Goal: Answer question/provide support: Share knowledge or assist other users

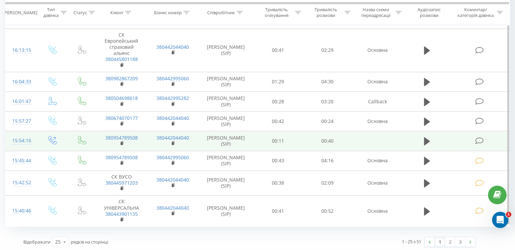
click at [484, 141] on icon at bounding box center [479, 140] width 8 height 7
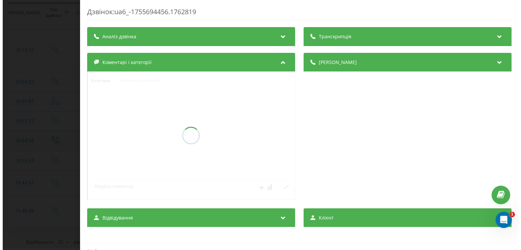
scroll to position [390, 0]
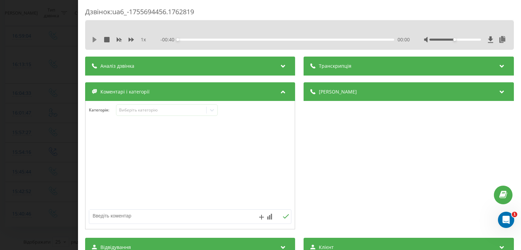
click at [94, 40] on icon at bounding box center [95, 39] width 4 height 5
click at [94, 40] on icon at bounding box center [94, 39] width 5 height 5
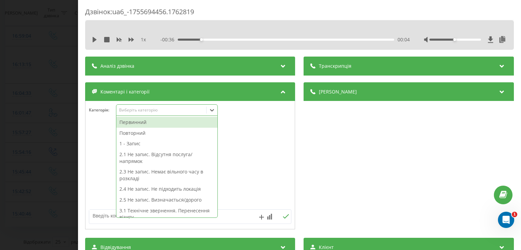
click at [211, 110] on icon at bounding box center [212, 110] width 4 height 2
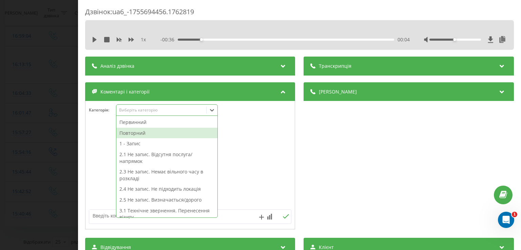
click at [175, 130] on div "Повторний" at bounding box center [166, 133] width 101 height 11
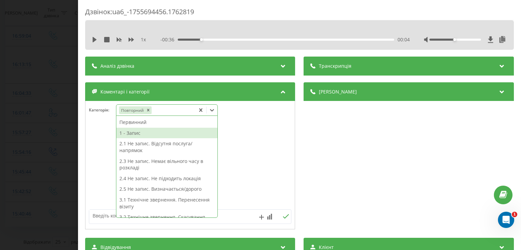
click at [95, 160] on div at bounding box center [189, 165] width 209 height 81
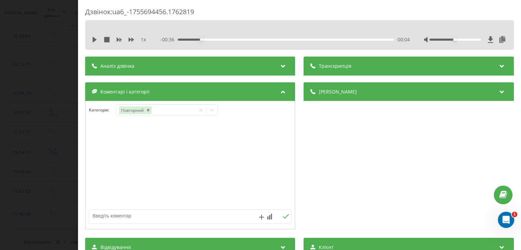
click at [131, 216] on textarea at bounding box center [169, 216] width 161 height 12
type textarea "ц"
type textarea "уточнення по запису"
click at [61, 133] on div "Дзвінок : ua6_-1755694456.1762819 1 x - 00:36 00:04 00:04 Транскрипція Для AI-а…" at bounding box center [260, 125] width 521 height 250
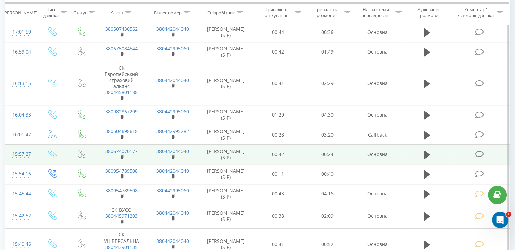
click at [478, 152] on icon at bounding box center [479, 154] width 8 height 7
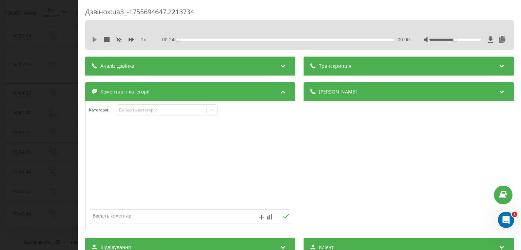
click at [92, 38] on icon at bounding box center [94, 39] width 5 height 5
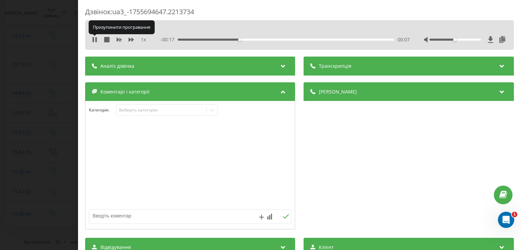
click at [92, 38] on icon at bounding box center [94, 39] width 5 height 5
click at [211, 109] on icon at bounding box center [211, 110] width 7 height 7
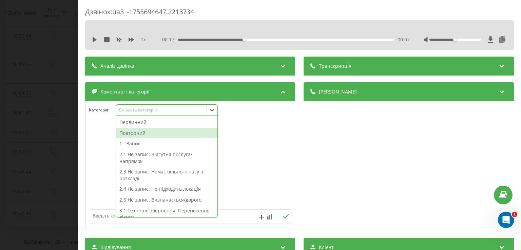
click at [167, 133] on div "Повторний" at bounding box center [166, 133] width 101 height 11
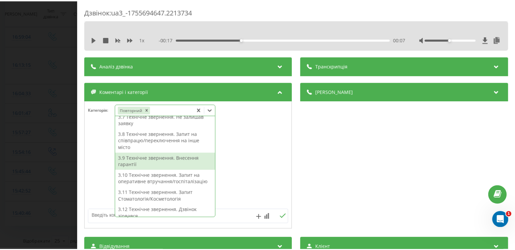
scroll to position [162, 0]
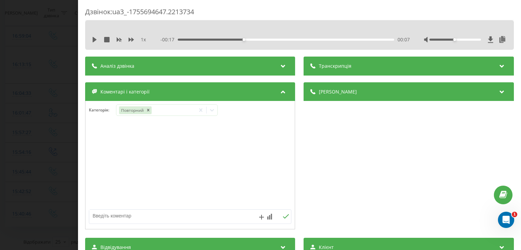
click at [247, 158] on div at bounding box center [189, 165] width 209 height 81
click at [194, 216] on textarea at bounding box center [169, 216] width 161 height 12
type textarea "запізнюється"
click at [62, 105] on div "Дзвінок : ua3_-1755694647.2213734 1 x - 00:17 00:07 00:07 Транскрипція Для AI-а…" at bounding box center [260, 125] width 521 height 250
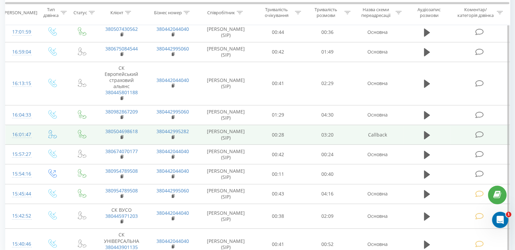
click at [481, 133] on icon at bounding box center [479, 134] width 8 height 7
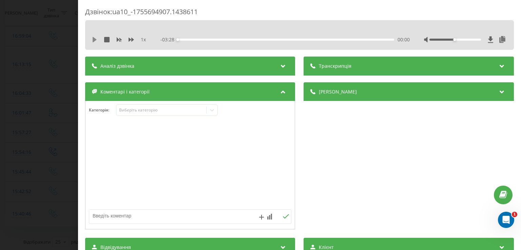
click at [96, 40] on icon at bounding box center [94, 39] width 5 height 5
click at [192, 39] on div "00:00" at bounding box center [286, 40] width 216 height 2
click at [95, 38] on icon at bounding box center [94, 39] width 5 height 5
click at [95, 38] on icon at bounding box center [95, 39] width 4 height 5
click at [95, 38] on icon at bounding box center [94, 39] width 5 height 5
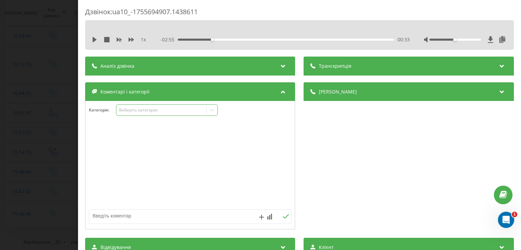
click at [213, 110] on icon at bounding box center [212, 110] width 4 height 2
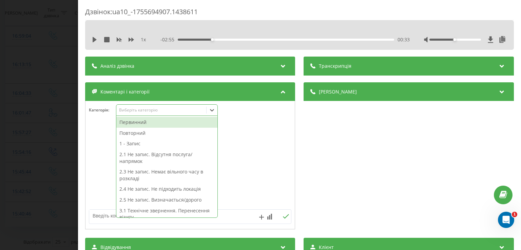
click at [173, 120] on div "Первинний" at bounding box center [166, 122] width 101 height 11
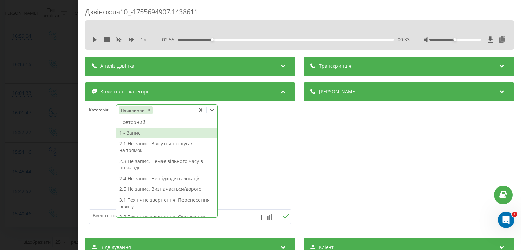
click at [156, 135] on div "1 - Запис" at bounding box center [166, 133] width 101 height 11
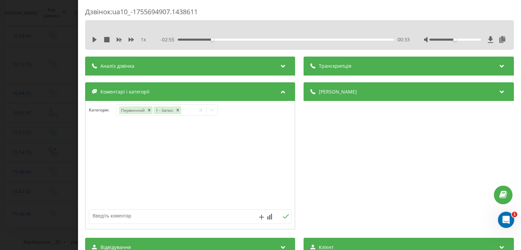
click at [88, 137] on div at bounding box center [189, 165] width 209 height 81
click at [57, 127] on div "Дзвінок : ua10_-1755694907.1438611 1 x - 02:55 00:33 00:33 Транскрипція Для AI-…" at bounding box center [260, 125] width 521 height 250
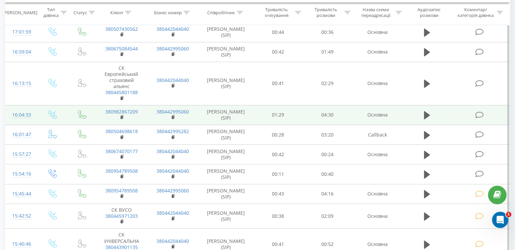
click at [480, 113] on icon at bounding box center [479, 114] width 8 height 7
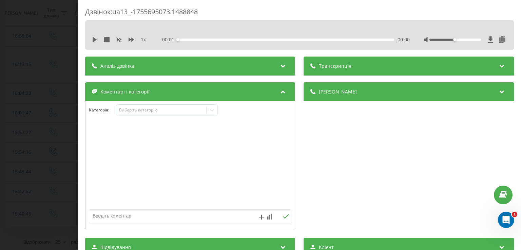
click at [92, 42] on div "1 x - 00:01 00:00 00:00" at bounding box center [299, 40] width 418 height 10
click at [95, 39] on icon at bounding box center [95, 39] width 4 height 5
click at [95, 39] on icon at bounding box center [94, 39] width 5 height 5
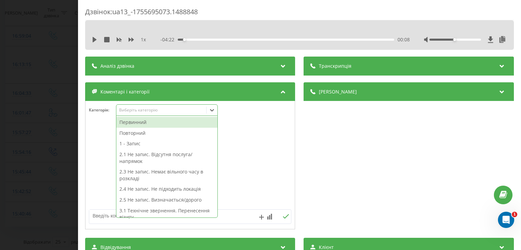
click at [211, 113] on icon at bounding box center [211, 110] width 7 height 7
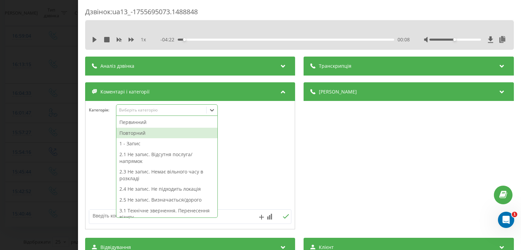
click at [163, 134] on div "Повторний" at bounding box center [166, 133] width 101 height 11
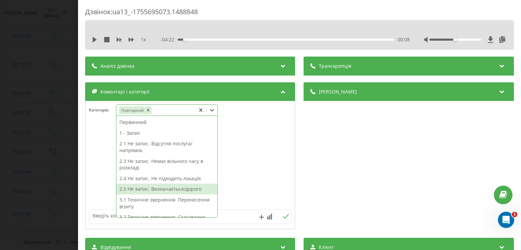
click at [187, 189] on div "2.5 Не запис. Визначається/дорого" at bounding box center [166, 189] width 101 height 11
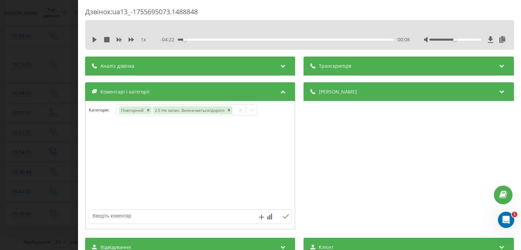
click at [44, 121] on div "Дзвінок : ua13_-1755695073.1488848 1 x - 04:22 00:08 00:08 Транскрипція Для AI-…" at bounding box center [260, 125] width 521 height 250
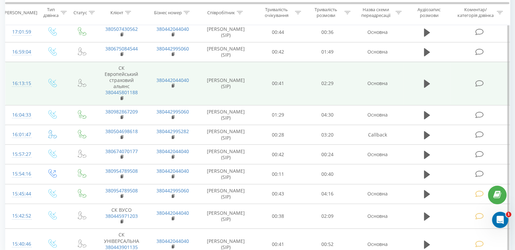
click at [477, 83] on icon at bounding box center [479, 83] width 8 height 7
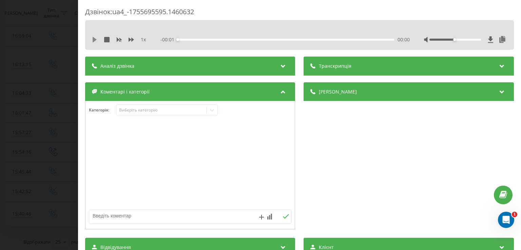
click at [94, 39] on icon at bounding box center [95, 39] width 4 height 5
click at [94, 39] on icon at bounding box center [94, 39] width 5 height 5
click at [94, 39] on icon at bounding box center [95, 39] width 4 height 5
click at [214, 111] on icon at bounding box center [211, 110] width 7 height 7
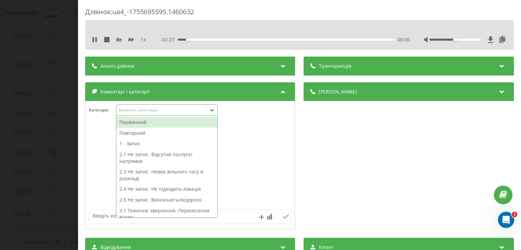
click at [187, 130] on div "Повторний" at bounding box center [166, 133] width 101 height 11
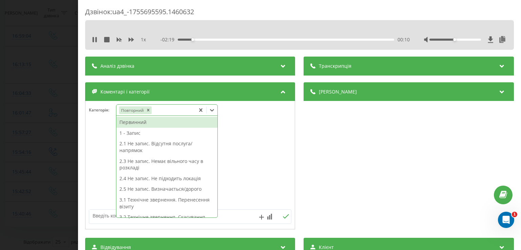
click at [146, 134] on div "1 - Запис" at bounding box center [166, 133] width 101 height 11
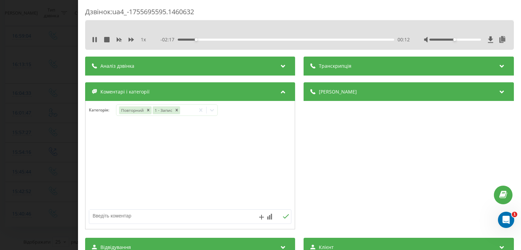
click at [101, 139] on div at bounding box center [189, 165] width 209 height 81
click at [72, 132] on div "Дзвінок : ua4_-1755695595.1460632 1 x - 02:16 00:14 00:14 Транскрипція Для AI-а…" at bounding box center [260, 125] width 521 height 250
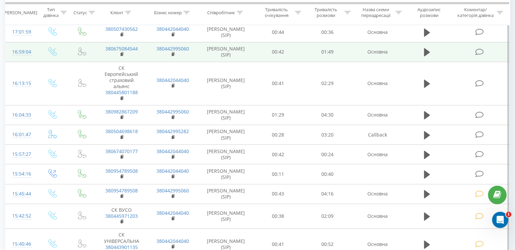
click at [479, 48] on icon at bounding box center [479, 51] width 8 height 7
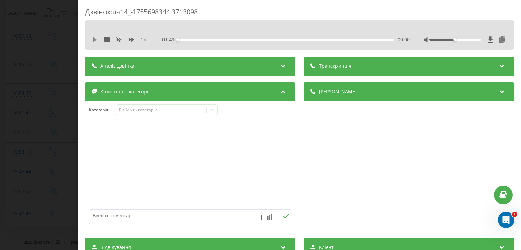
click at [96, 40] on icon at bounding box center [94, 39] width 5 height 5
click at [97, 41] on icon at bounding box center [94, 39] width 5 height 5
click at [213, 113] on icon at bounding box center [211, 110] width 7 height 7
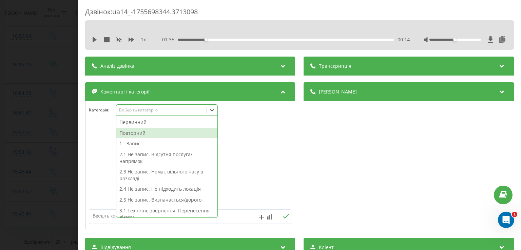
click at [186, 133] on div "Повторний" at bounding box center [166, 133] width 101 height 11
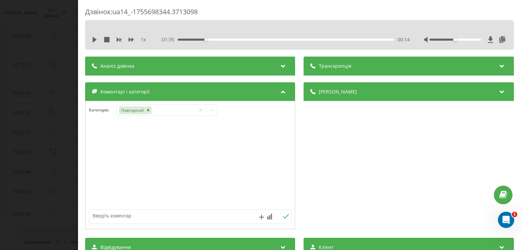
click at [105, 166] on div at bounding box center [189, 165] width 209 height 81
click at [160, 219] on textarea at bounding box center [169, 216] width 161 height 12
type textarea "пац записаний, уточнення"
click at [69, 137] on div "Дзвінок : ua14_-1755698344.3713098 1 x - 01:35 00:14 00:14 Транскрипція Для AI-…" at bounding box center [260, 125] width 521 height 250
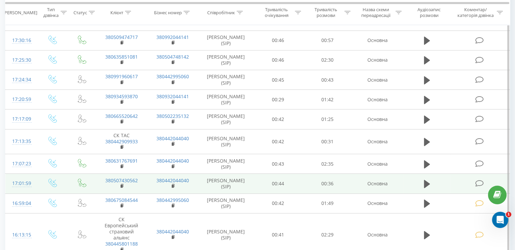
click at [470, 179] on td at bounding box center [480, 184] width 59 height 20
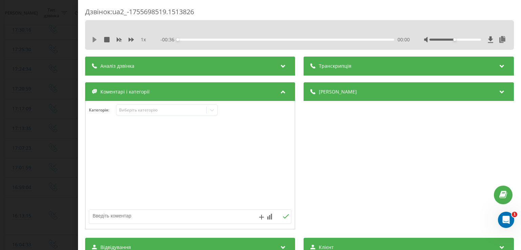
click at [96, 39] on icon at bounding box center [94, 39] width 5 height 5
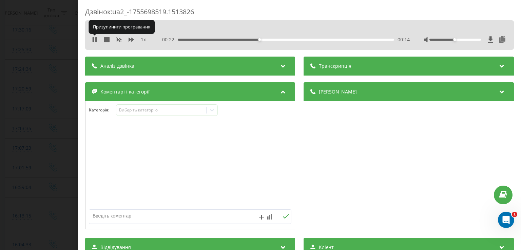
click at [96, 39] on icon at bounding box center [95, 39] width 1 height 5
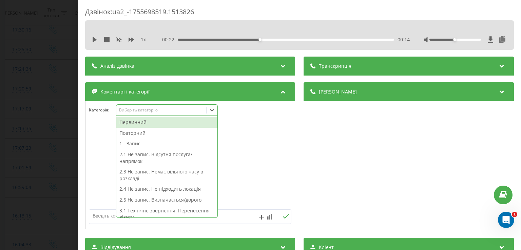
click at [209, 114] on div at bounding box center [211, 110] width 11 height 11
click at [176, 122] on div "Первинний" at bounding box center [166, 122] width 101 height 11
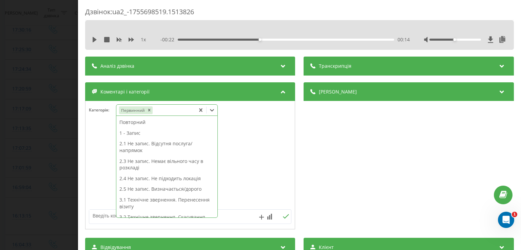
scroll to position [162, 0]
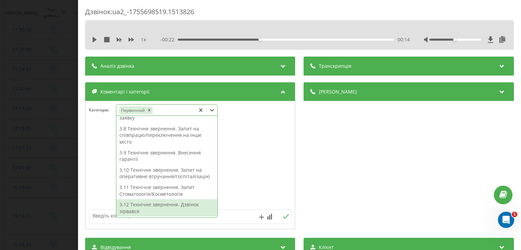
click at [171, 208] on div "3.12 Технічне звернення. Дзвінок зірвався" at bounding box center [166, 207] width 101 height 17
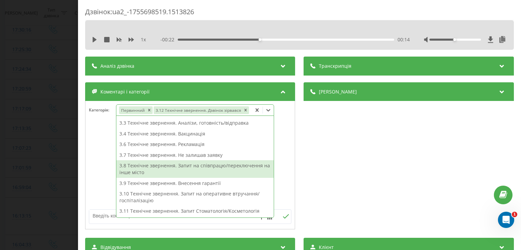
scroll to position [85, 0]
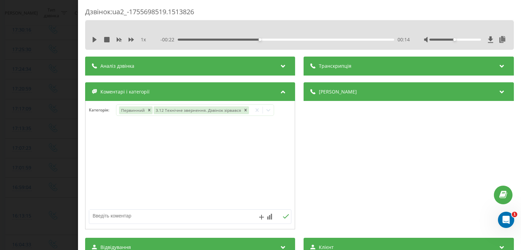
click at [110, 153] on div at bounding box center [189, 165] width 209 height 81
click at [59, 145] on div "Дзвінок : ua2_-1755698519.1513826 1 x - 00:22 00:14 00:14 Транскрипція Для AI-а…" at bounding box center [260, 125] width 521 height 250
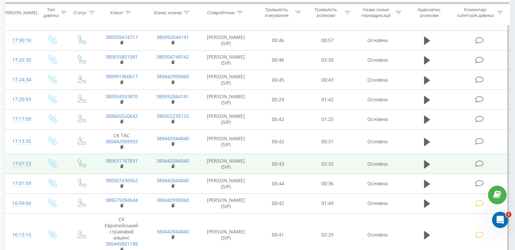
click at [483, 160] on icon at bounding box center [479, 163] width 8 height 7
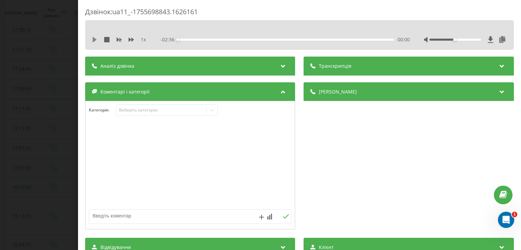
click at [93, 40] on icon at bounding box center [95, 39] width 4 height 5
click at [95, 37] on icon at bounding box center [94, 39] width 5 height 5
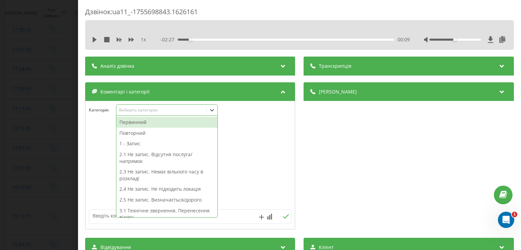
click at [214, 110] on icon at bounding box center [212, 110] width 4 height 2
click at [173, 124] on div "Первинний" at bounding box center [166, 122] width 101 height 11
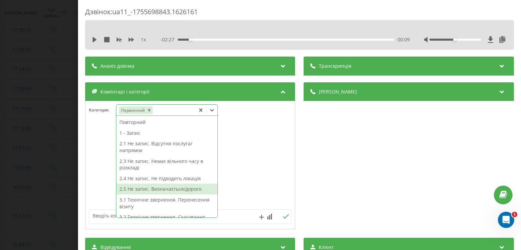
click at [183, 189] on div "2.5 Не запис. Визначається/дорого" at bounding box center [166, 189] width 101 height 11
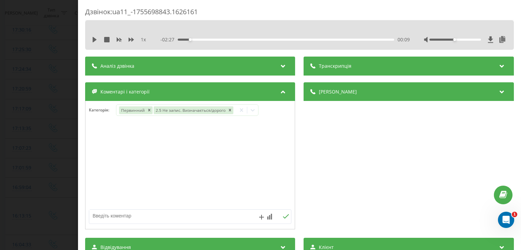
click at [99, 159] on div at bounding box center [189, 165] width 209 height 81
click at [46, 155] on div "Дзвінок : ua11_-1755698843.1626161 1 x - 02:27 00:09 00:09 Транскрипція Для AI-…" at bounding box center [260, 125] width 521 height 250
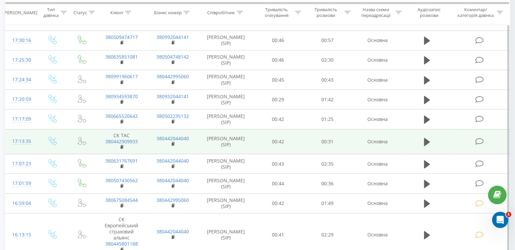
click at [483, 141] on icon at bounding box center [479, 141] width 8 height 7
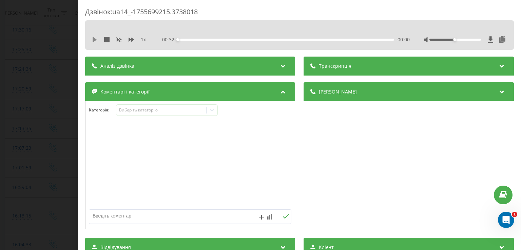
click at [96, 40] on icon at bounding box center [95, 39] width 4 height 5
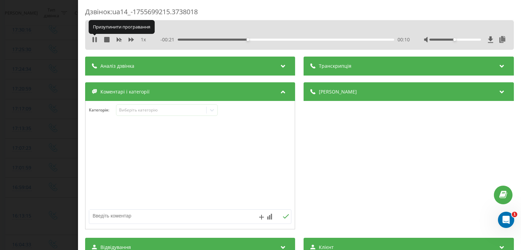
click at [96, 40] on icon at bounding box center [95, 39] width 1 height 5
click at [215, 111] on icon at bounding box center [211, 110] width 7 height 7
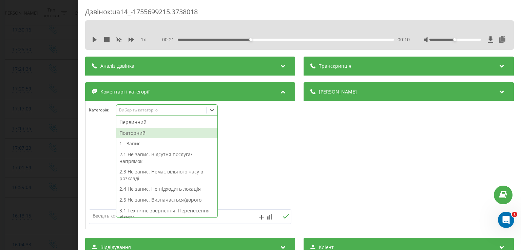
click at [172, 132] on div "Повторний" at bounding box center [166, 133] width 101 height 11
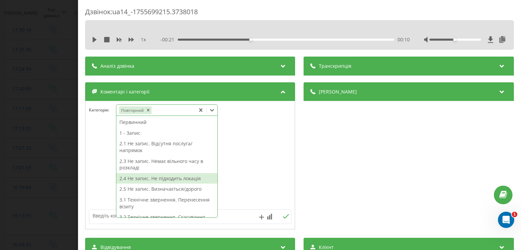
click at [180, 179] on div "2.4 Не запис. Не підходить локація" at bounding box center [166, 178] width 101 height 11
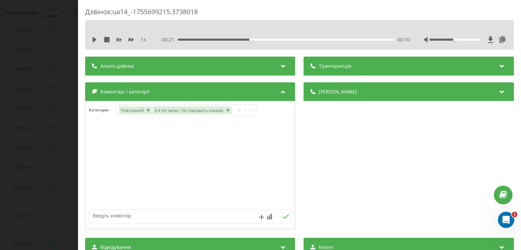
click at [26, 114] on div "Дзвінок : ua14_-1755699215.3738018 1 x - 00:21 00:10 00:10 Транскрипція Для AI-…" at bounding box center [260, 125] width 521 height 250
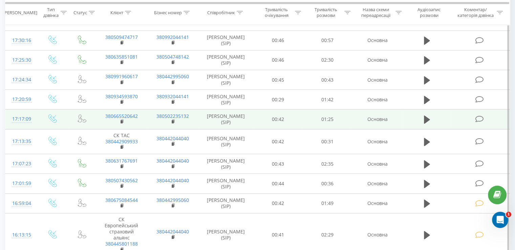
click at [488, 119] on td at bounding box center [480, 119] width 59 height 20
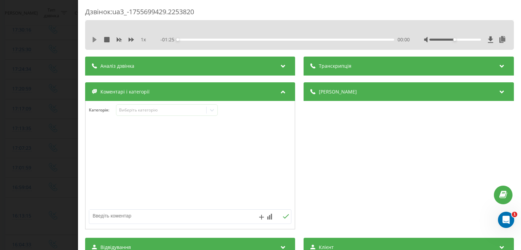
click at [96, 38] on icon at bounding box center [94, 39] width 5 height 5
click at [96, 38] on icon at bounding box center [95, 39] width 1 height 5
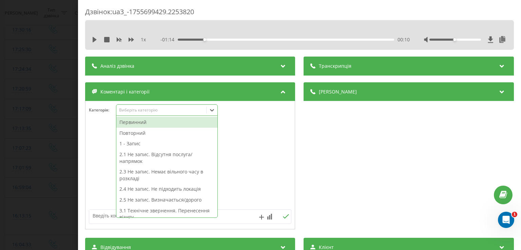
click at [214, 113] on icon at bounding box center [211, 110] width 7 height 7
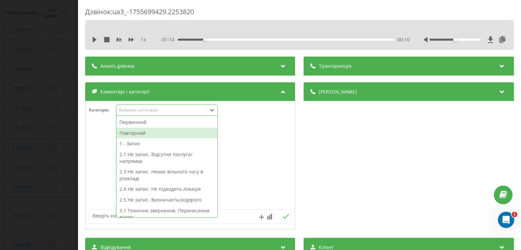
click at [175, 134] on div "Повторний" at bounding box center [166, 133] width 101 height 11
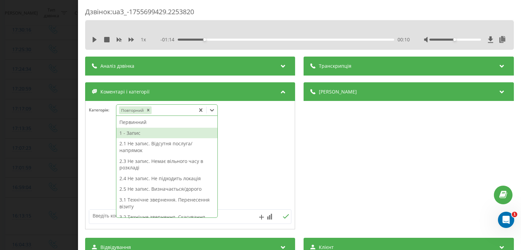
scroll to position [91, 0]
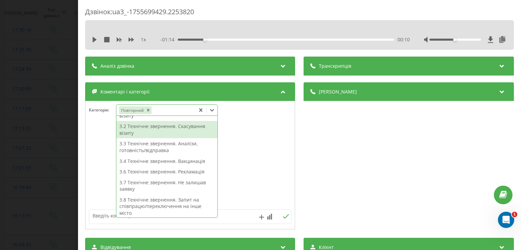
click at [178, 132] on div "3.2 Технічне звернення. Скасування візиту" at bounding box center [166, 129] width 101 height 17
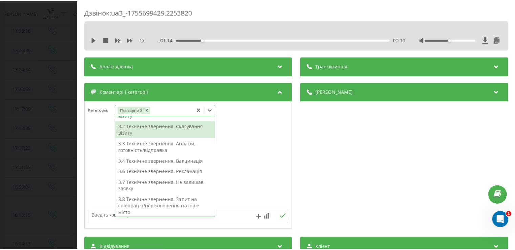
scroll to position [77, 0]
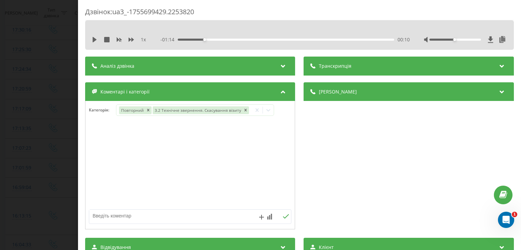
click at [57, 120] on div "Дзвінок : ua3_-1755699429.2253820 1 x - 01:14 00:10 00:10 Транскрипція Для AI-а…" at bounding box center [260, 125] width 521 height 250
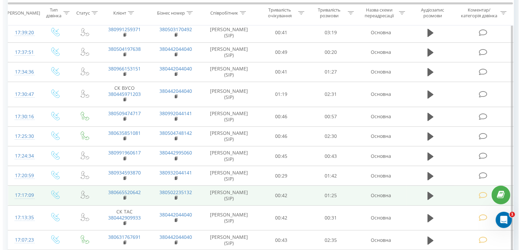
scroll to position [162, 0]
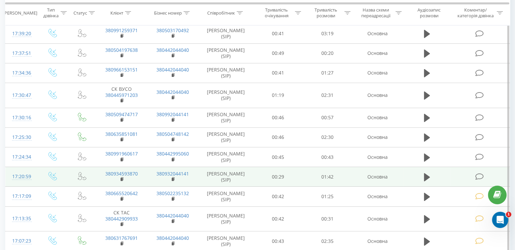
click at [481, 178] on icon at bounding box center [479, 176] width 8 height 7
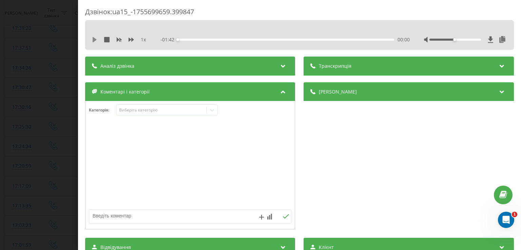
click at [95, 39] on icon at bounding box center [95, 39] width 4 height 5
click at [95, 39] on icon at bounding box center [94, 39] width 5 height 5
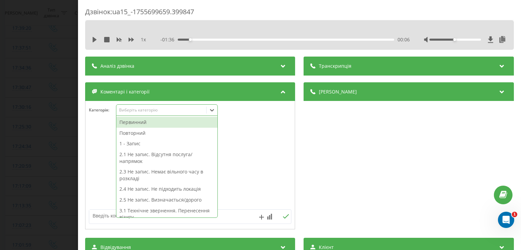
click at [214, 109] on icon at bounding box center [211, 110] width 7 height 7
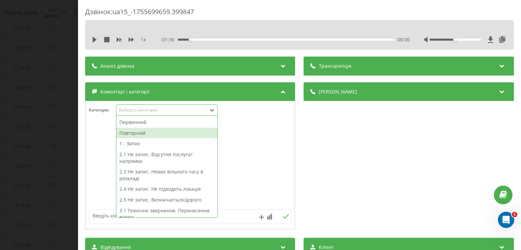
click at [156, 131] on div "Повторний" at bounding box center [166, 133] width 101 height 11
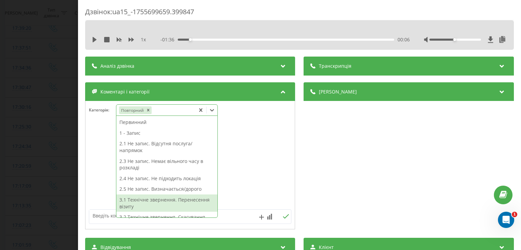
click at [175, 202] on div "3.1 Технічне звернення. Перенесення візиту" at bounding box center [166, 203] width 101 height 17
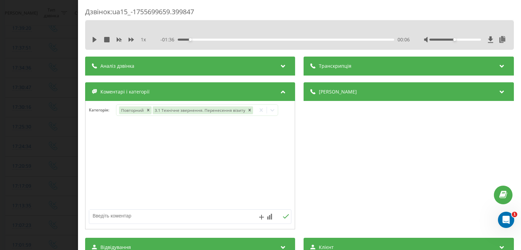
click at [97, 159] on div at bounding box center [189, 165] width 209 height 81
click at [62, 149] on div "Дзвінок : ua15_-1755699659.399847 1 x - 01:36 00:06 00:06 Транскрипція Для AI-а…" at bounding box center [260, 125] width 521 height 250
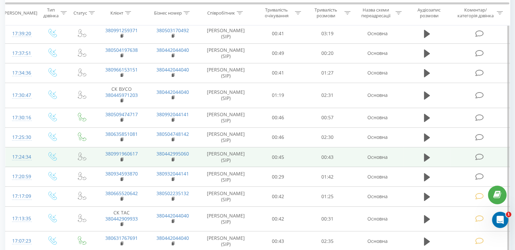
click at [475, 155] on td at bounding box center [480, 157] width 59 height 20
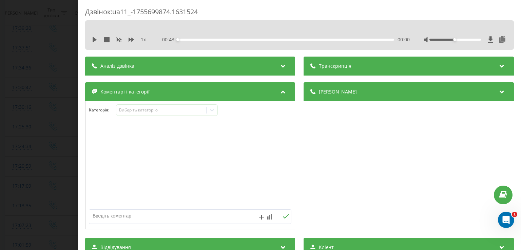
click at [94, 36] on div "1 x - 00:43 00:00 00:00" at bounding box center [299, 40] width 418 height 10
click at [94, 39] on icon at bounding box center [95, 39] width 4 height 5
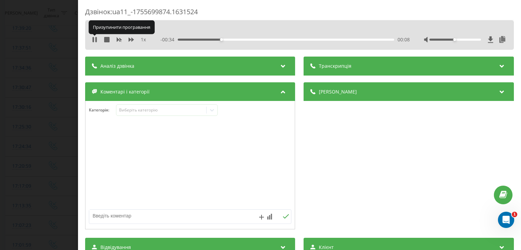
click at [94, 39] on icon at bounding box center [94, 39] width 5 height 5
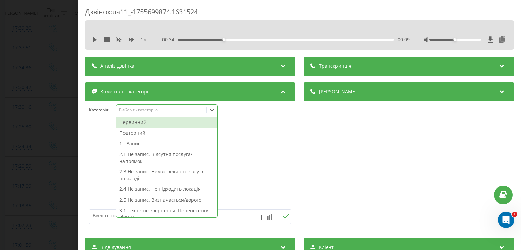
click at [209, 109] on div at bounding box center [211, 110] width 11 height 11
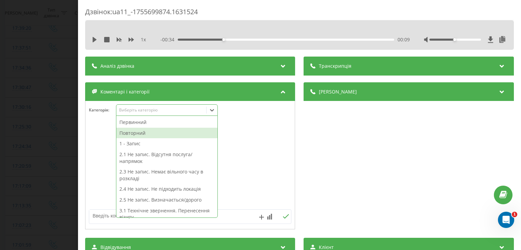
click at [165, 134] on div "Повторний" at bounding box center [166, 133] width 101 height 11
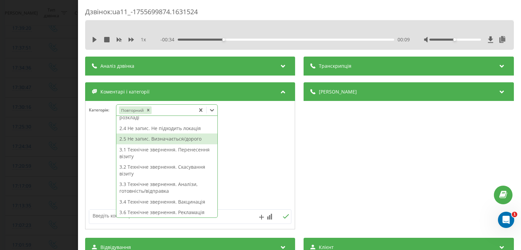
scroll to position [54, 0]
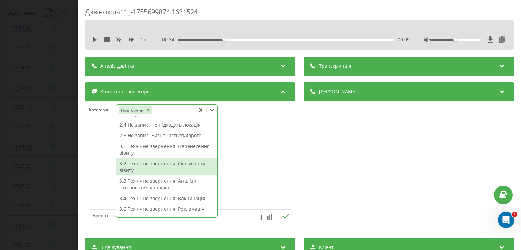
click at [188, 166] on div "3.2 Технічне звернення. Скасування візиту" at bounding box center [166, 166] width 101 height 17
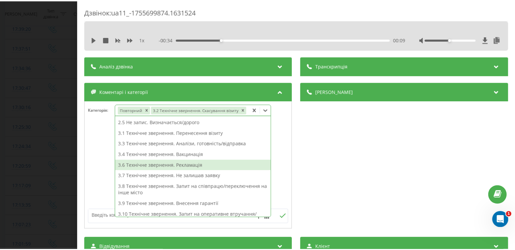
scroll to position [47, 0]
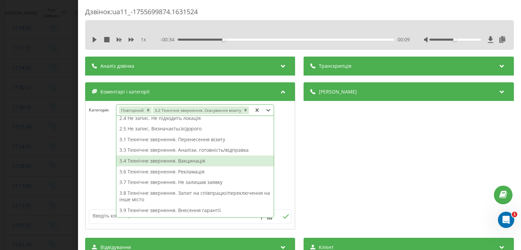
click at [87, 134] on div at bounding box center [189, 165] width 209 height 81
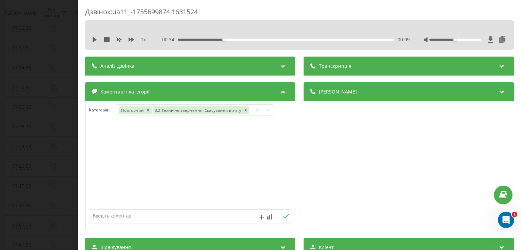
click at [41, 137] on div "Дзвінок : ua11_-1755699874.1631524 1 x - 00:34 00:09 00:09 Транскрипція Для AI-…" at bounding box center [260, 125] width 521 height 250
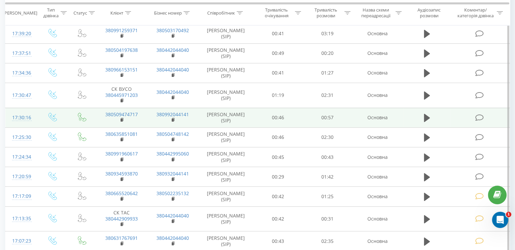
click at [481, 119] on icon at bounding box center [479, 117] width 8 height 7
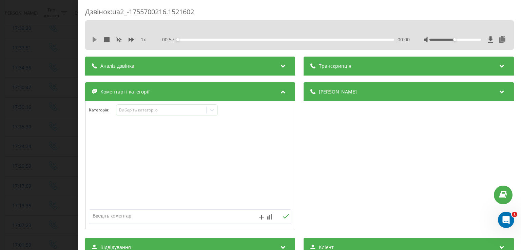
click at [94, 39] on icon at bounding box center [95, 39] width 4 height 5
click at [94, 39] on icon at bounding box center [93, 39] width 1 height 5
click at [94, 39] on icon at bounding box center [95, 39] width 4 height 5
click at [98, 38] on div "1 x" at bounding box center [122, 39] width 61 height 7
click at [95, 39] on icon at bounding box center [94, 39] width 5 height 5
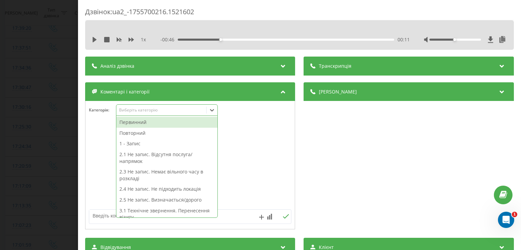
click at [215, 113] on icon at bounding box center [211, 110] width 7 height 7
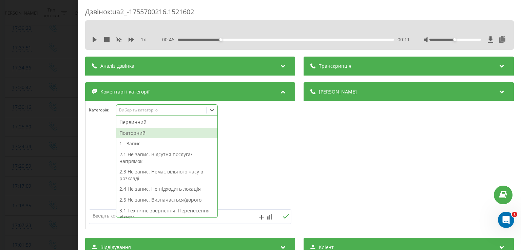
click at [155, 133] on div "Повторний" at bounding box center [166, 133] width 101 height 11
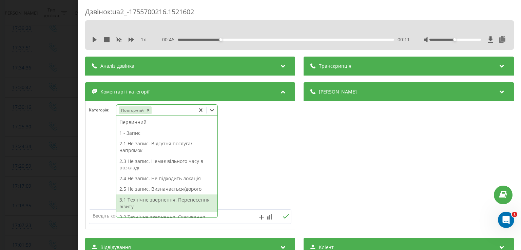
click at [176, 199] on div "3.1 Технічне звернення. Перенесення візиту" at bounding box center [166, 203] width 101 height 17
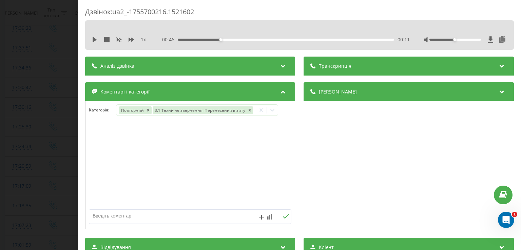
click at [87, 170] on div at bounding box center [189, 165] width 209 height 81
click at [48, 156] on div "Дзвінок : ua2_-1755700216.1521602 1 x - 00:46 00:11 00:11 Транскрипція Для AI-а…" at bounding box center [260, 125] width 521 height 250
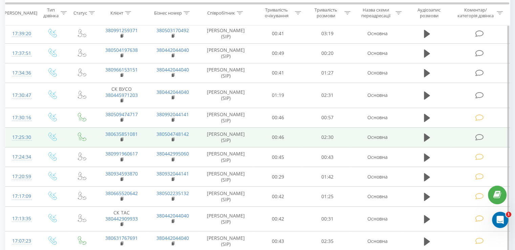
click at [483, 137] on icon at bounding box center [479, 137] width 8 height 7
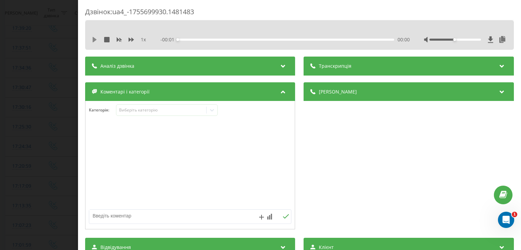
click at [94, 40] on icon at bounding box center [95, 39] width 4 height 5
click at [94, 40] on icon at bounding box center [94, 39] width 5 height 5
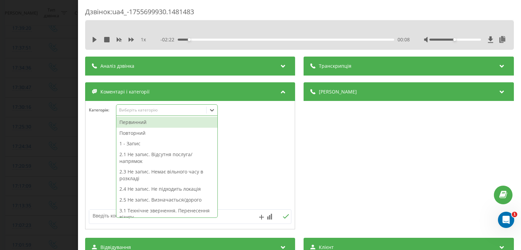
click at [212, 112] on icon at bounding box center [211, 110] width 7 height 7
click at [164, 123] on div "Первинний" at bounding box center [166, 122] width 101 height 11
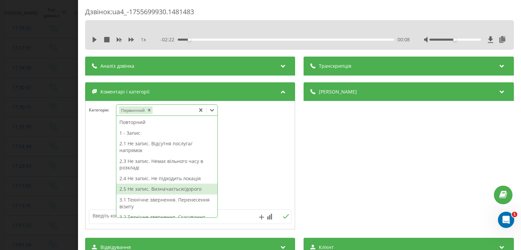
click at [162, 190] on div "2.5 Не запис. Визначається/дорого" at bounding box center [166, 189] width 101 height 11
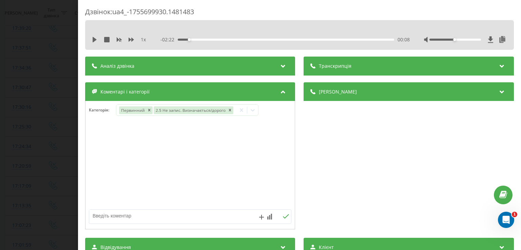
click at [93, 178] on div at bounding box center [189, 165] width 209 height 81
click at [63, 156] on div "Дзвінок : ua4_-1755699930.1481483 1 x - 02:22 00:08 00:08 Транскрипція Для AI-а…" at bounding box center [260, 125] width 521 height 250
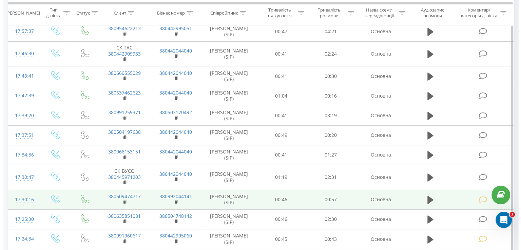
scroll to position [80, 0]
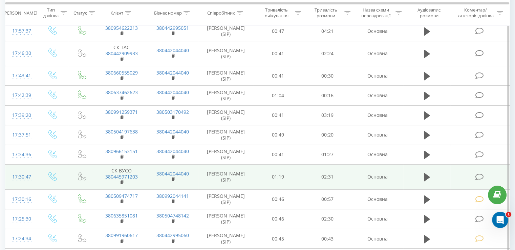
click at [481, 175] on icon at bounding box center [479, 177] width 8 height 7
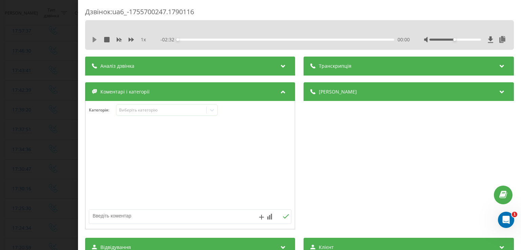
click at [94, 41] on icon at bounding box center [95, 39] width 4 height 5
click at [94, 41] on icon at bounding box center [94, 39] width 5 height 5
click at [212, 114] on div at bounding box center [211, 110] width 11 height 11
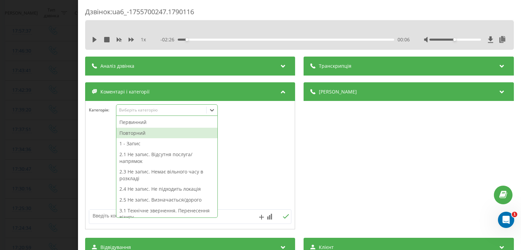
click at [171, 133] on div "Повторний" at bounding box center [166, 133] width 101 height 11
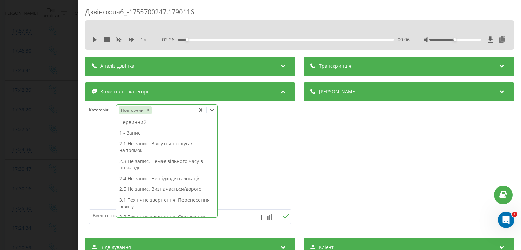
scroll to position [162, 0]
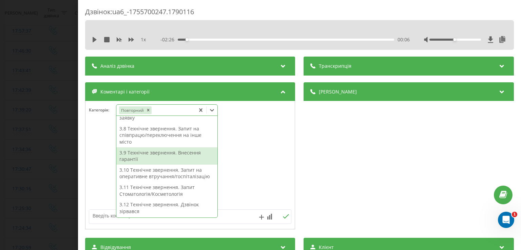
click at [176, 156] on div "3.9 Технічне звернення. Внесення гарантії" at bounding box center [166, 155] width 101 height 17
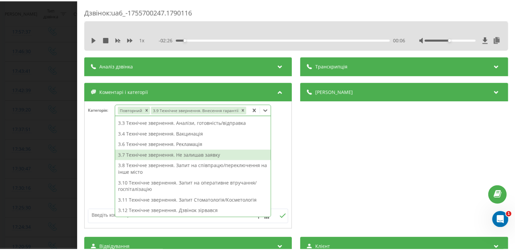
scroll to position [85, 0]
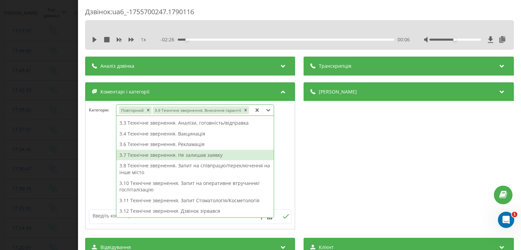
click at [57, 155] on div "Дзвінок : ua6_-1755700247.1790116 1 x - 02:26 00:06 00:06 Транскрипція Для AI-а…" at bounding box center [260, 125] width 521 height 250
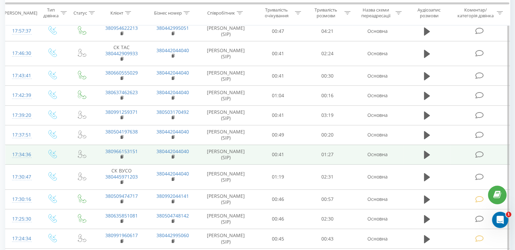
click at [480, 156] on icon at bounding box center [479, 154] width 8 height 7
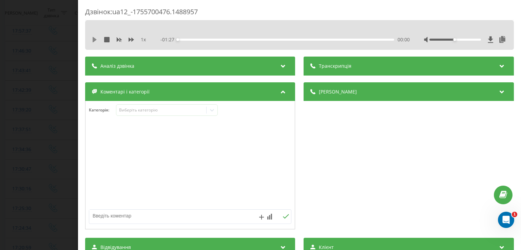
click at [94, 39] on icon at bounding box center [95, 39] width 4 height 5
click at [239, 41] on div "- 01:13 00:14 00:14" at bounding box center [285, 39] width 249 height 7
click at [244, 39] on div "00:27" at bounding box center [286, 40] width 216 height 2
click at [352, 38] on div "- 00:58 00:29 00:29" at bounding box center [285, 39] width 249 height 7
click at [352, 38] on div "- 00:57 00:29 00:29" at bounding box center [285, 39] width 249 height 7
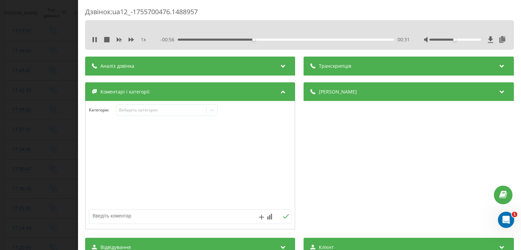
click at [331, 40] on div "00:31" at bounding box center [286, 40] width 216 height 2
click at [347, 40] on div "01:10" at bounding box center [286, 40] width 216 height 2
click at [96, 40] on icon at bounding box center [95, 39] width 1 height 5
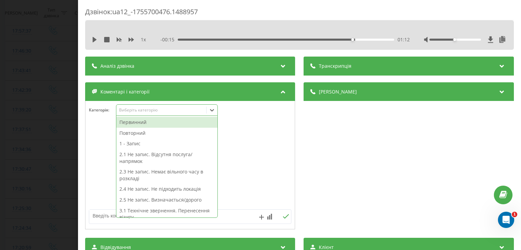
click at [215, 110] on icon at bounding box center [211, 110] width 7 height 7
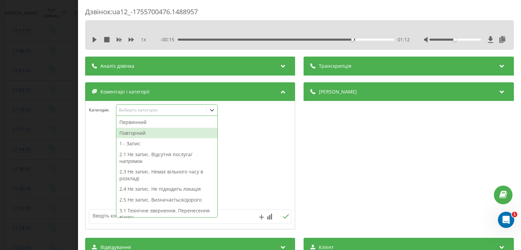
click at [170, 130] on div "Повторний" at bounding box center [166, 133] width 101 height 11
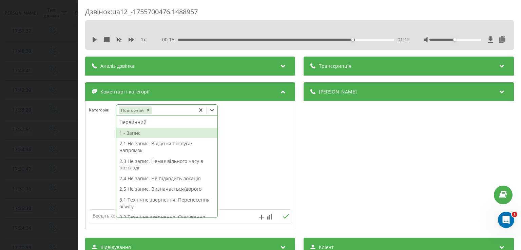
click at [150, 133] on div "1 - Запис" at bounding box center [166, 133] width 101 height 11
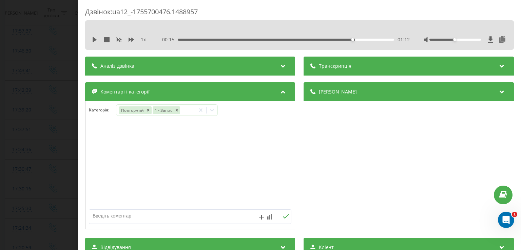
click at [57, 125] on div "Дзвінок : ua12_-1755700476.1488957 1 x - 00:15 01:12 01:12 Транскрипція Для AI-…" at bounding box center [260, 125] width 521 height 250
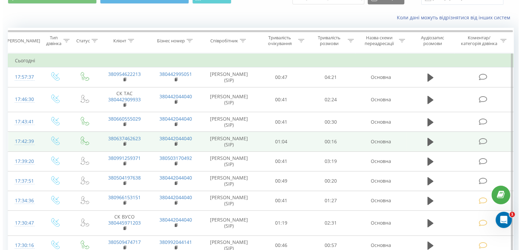
scroll to position [57, 0]
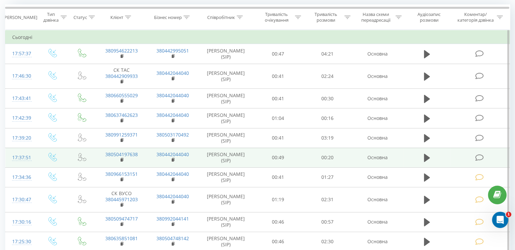
click at [478, 158] on icon at bounding box center [479, 157] width 8 height 7
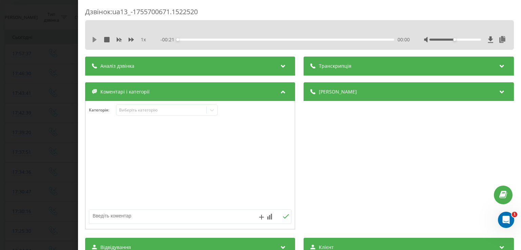
click at [94, 39] on icon at bounding box center [95, 39] width 4 height 5
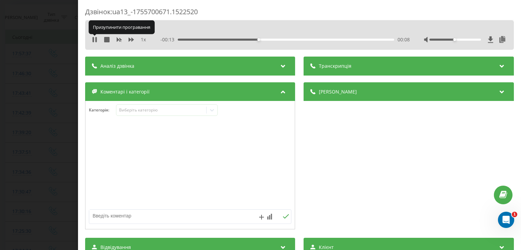
click at [94, 39] on icon at bounding box center [94, 39] width 5 height 5
click at [213, 114] on div at bounding box center [211, 110] width 11 height 11
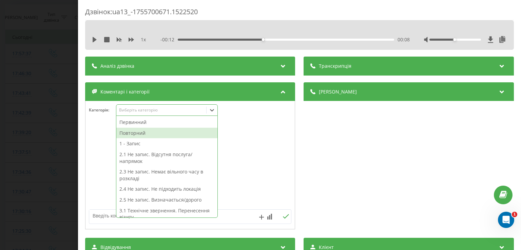
click at [167, 131] on div "Повторний" at bounding box center [166, 133] width 101 height 11
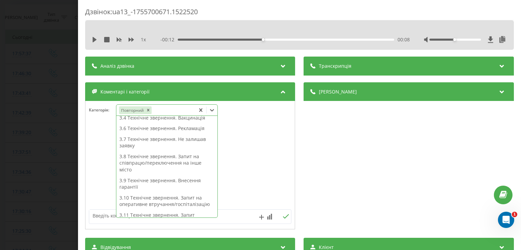
scroll to position [162, 0]
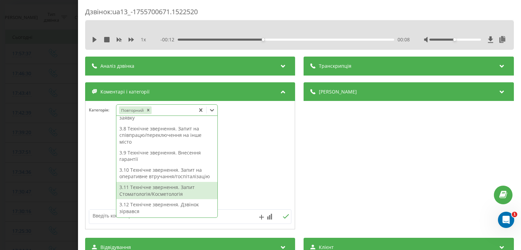
click at [157, 191] on div "3.11 Технічне звернення. Запит Стоматологія/Косметологія" at bounding box center [166, 190] width 101 height 17
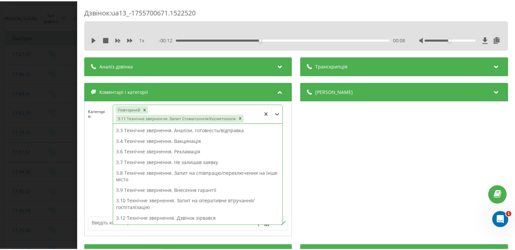
scroll to position [85, 0]
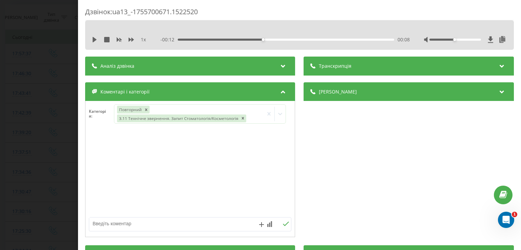
click at [94, 169] on div at bounding box center [189, 173] width 209 height 81
click at [49, 162] on div "Дзвінок : ua13_-1755700671.1522520 1 x - 00:12 00:08 00:08 Транскрипція Для AI-…" at bounding box center [260, 125] width 521 height 250
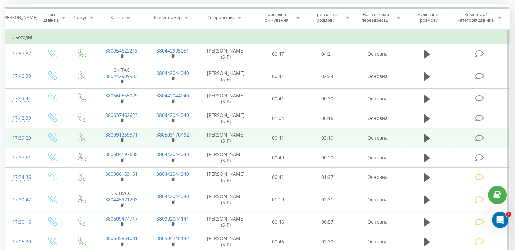
click at [480, 136] on icon at bounding box center [479, 138] width 8 height 7
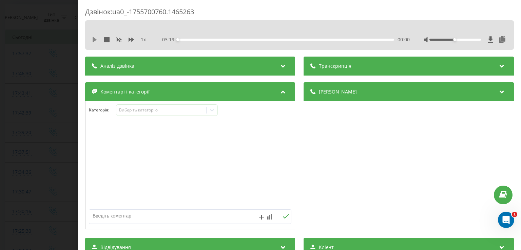
click at [95, 38] on icon at bounding box center [95, 39] width 4 height 5
click at [95, 38] on icon at bounding box center [94, 39] width 5 height 5
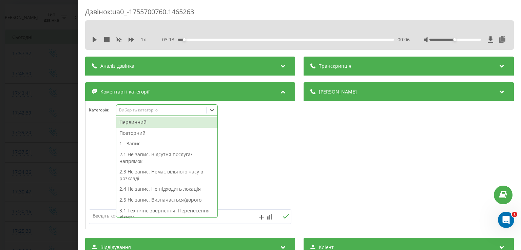
click at [214, 110] on icon at bounding box center [211, 110] width 7 height 7
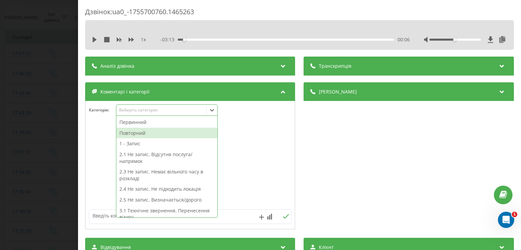
click at [145, 135] on div "Повторний" at bounding box center [166, 133] width 101 height 11
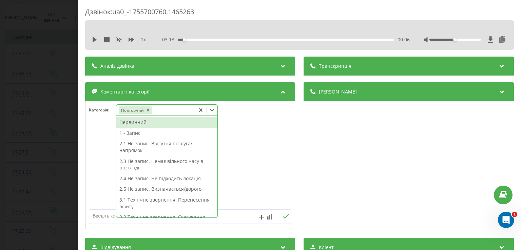
click at [148, 122] on div "Первинний" at bounding box center [166, 122] width 101 height 11
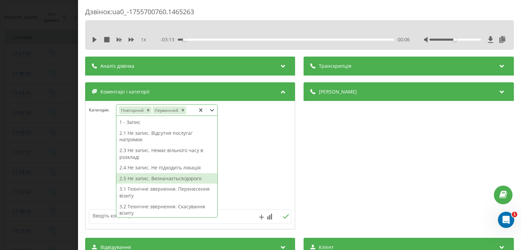
click at [167, 178] on div "2.5 Не запис. Визначається/дорого" at bounding box center [166, 178] width 101 height 11
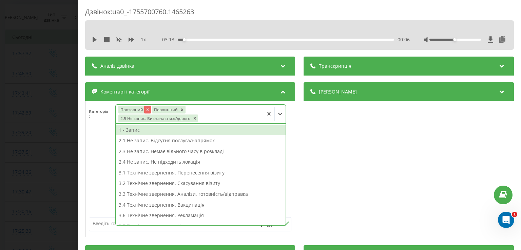
click at [146, 109] on icon "Remove Повторний" at bounding box center [147, 109] width 5 height 5
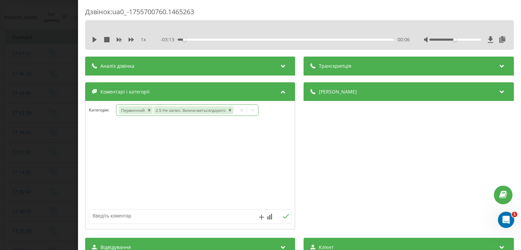
click at [96, 146] on div at bounding box center [189, 165] width 209 height 81
click at [54, 141] on div "Дзвінок : ua0_-1755700760.1465263 1 x - 03:13 00:06 00:06 Транскрипція Для AI-а…" at bounding box center [260, 125] width 521 height 250
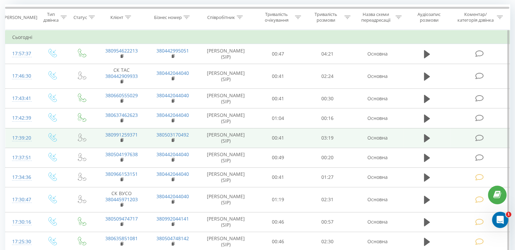
click at [478, 137] on icon at bounding box center [479, 138] width 8 height 7
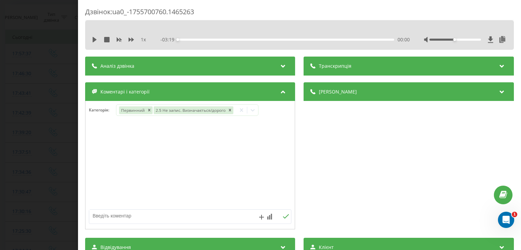
click at [43, 160] on div "Дзвінок : ua0_-1755700760.1465263 1 x - 03:19 00:00 00:00 Транскрипція Для AI-а…" at bounding box center [260, 125] width 521 height 250
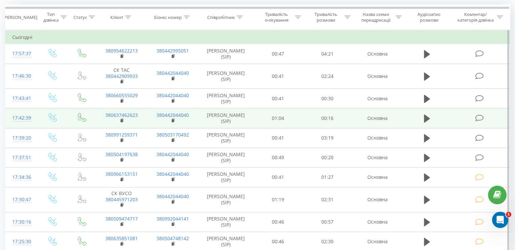
click at [482, 117] on icon at bounding box center [479, 118] width 8 height 7
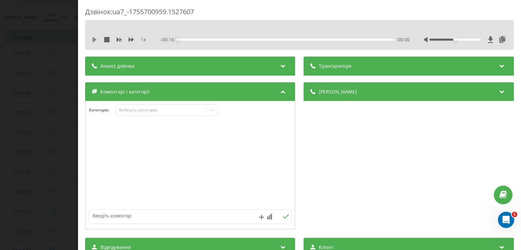
click at [94, 40] on icon at bounding box center [95, 39] width 4 height 5
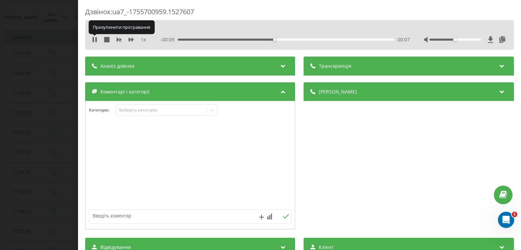
click at [94, 40] on icon at bounding box center [94, 39] width 5 height 5
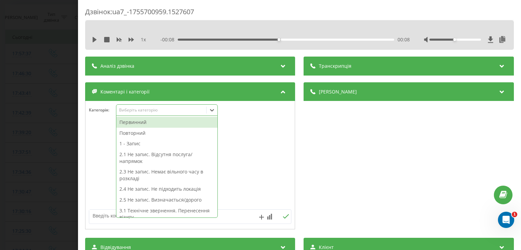
click at [215, 114] on div at bounding box center [211, 110] width 11 height 11
click at [167, 126] on div "Первинний" at bounding box center [166, 122] width 101 height 11
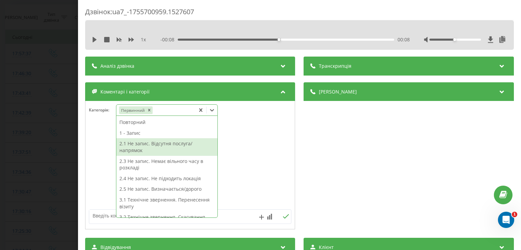
click at [169, 149] on div "2.1 Не запис. Відсутня послуга/напрямок" at bounding box center [166, 146] width 101 height 17
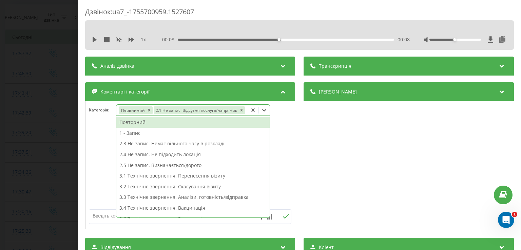
click at [86, 158] on div at bounding box center [189, 165] width 209 height 81
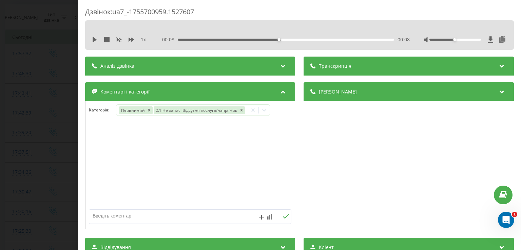
click at [120, 217] on textarea at bounding box center [169, 216] width 161 height 12
type textarea "дитячий ортопед"
click at [40, 130] on div "Дзвінок : ua7_-1755700959.1527607 1 x - 00:08 00:08 00:08 Транскрипція Для AI-а…" at bounding box center [260, 125] width 521 height 250
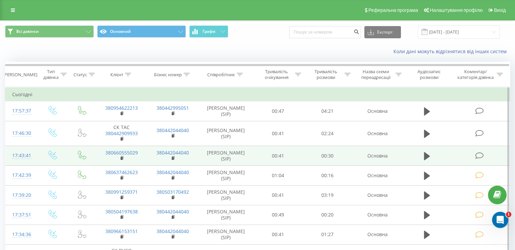
click at [483, 154] on icon at bounding box center [479, 155] width 8 height 7
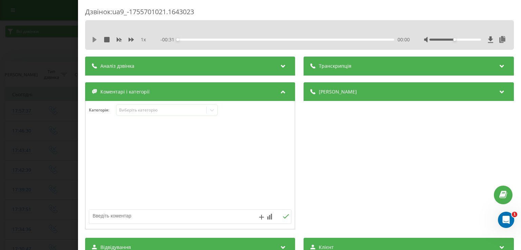
click at [94, 41] on icon at bounding box center [95, 39] width 4 height 5
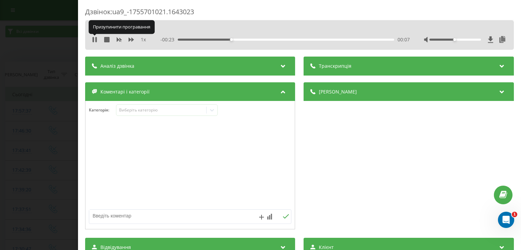
click at [94, 41] on icon at bounding box center [94, 39] width 5 height 5
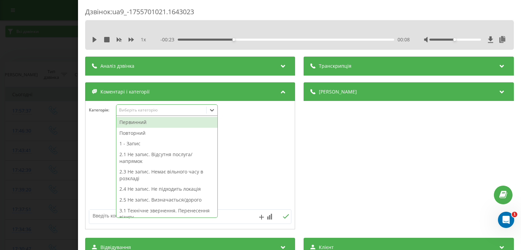
click at [214, 112] on icon at bounding box center [211, 110] width 7 height 7
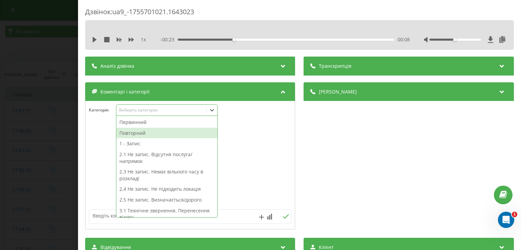
click at [150, 130] on div "Повторний" at bounding box center [166, 133] width 101 height 11
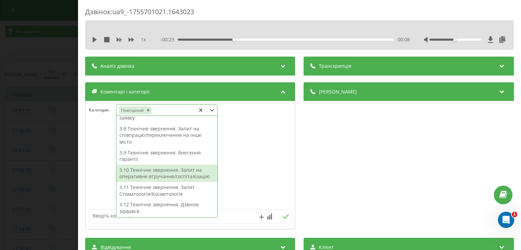
scroll to position [162, 0]
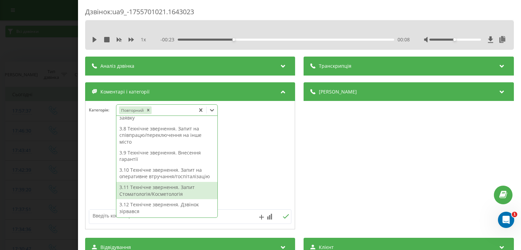
click at [181, 189] on div "3.11 Технічне звернення. Запит Стоматологія/Косметологія" at bounding box center [166, 190] width 101 height 17
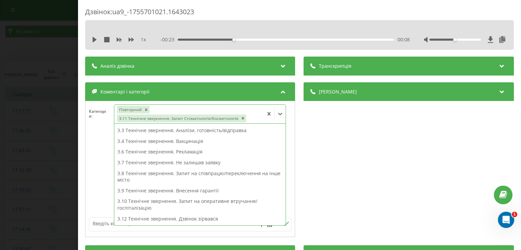
scroll to position [85, 0]
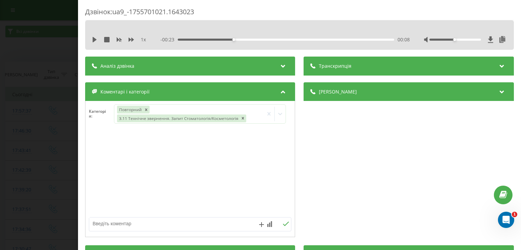
click at [102, 165] on div at bounding box center [189, 173] width 209 height 81
click at [56, 155] on div "Дзвінок : ua9_-1755701021.1643023 1 x - 00:23 00:08 00:08 Транскрипція Для AI-а…" at bounding box center [260, 125] width 521 height 250
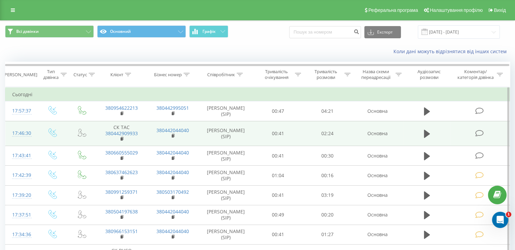
click at [477, 128] on td at bounding box center [480, 133] width 59 height 25
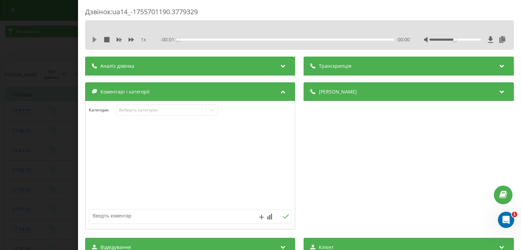
click at [95, 40] on icon at bounding box center [95, 39] width 4 height 5
click at [96, 39] on icon at bounding box center [95, 39] width 1 height 5
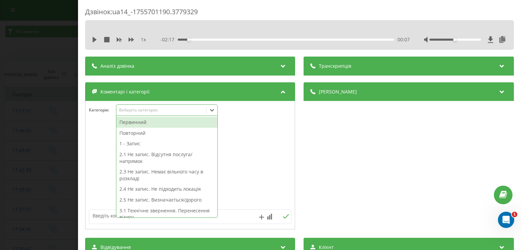
click at [211, 111] on icon at bounding box center [211, 110] width 7 height 7
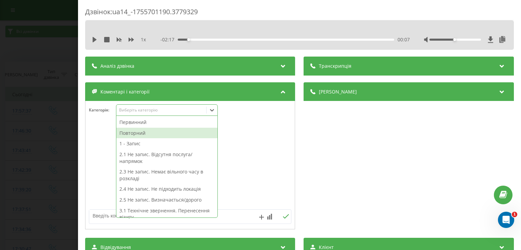
click at [166, 133] on div "Повторний" at bounding box center [166, 133] width 101 height 11
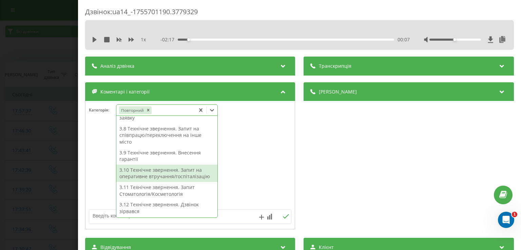
scroll to position [162, 0]
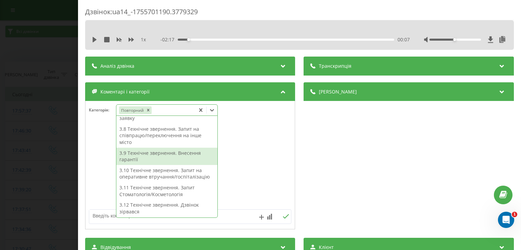
click at [194, 155] on div "3.9 Технічне звернення. Внесення гарантії" at bounding box center [166, 156] width 101 height 17
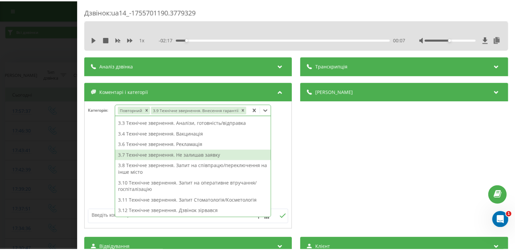
scroll to position [85, 0]
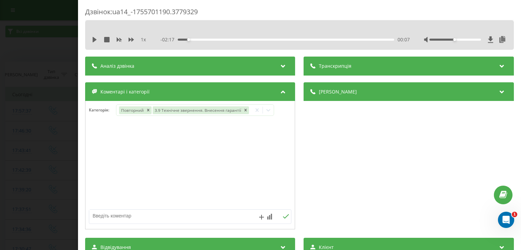
click at [98, 164] on div at bounding box center [189, 165] width 209 height 81
click at [53, 153] on div "Дзвінок : ua14_-1755701190.3779329 1 x - 02:17 00:07 00:07 Транскрипція Для AI-…" at bounding box center [260, 125] width 521 height 250
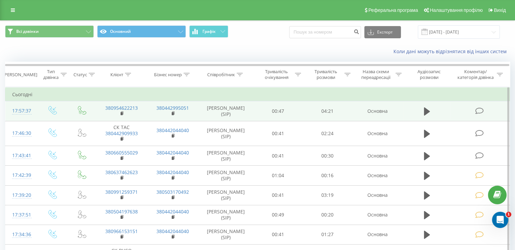
click at [478, 112] on icon at bounding box center [479, 110] width 8 height 7
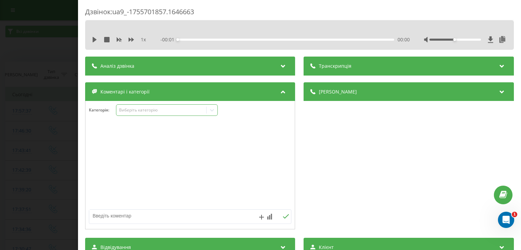
click at [211, 112] on icon at bounding box center [211, 110] width 7 height 7
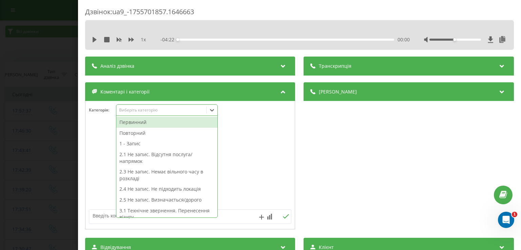
click at [178, 122] on div "Первинний" at bounding box center [166, 122] width 101 height 11
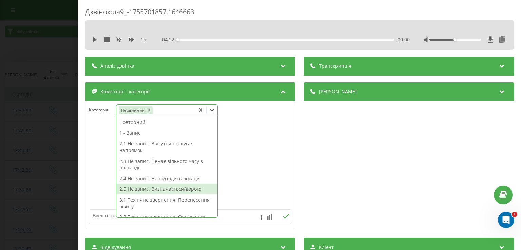
click at [172, 191] on div "2.5 Не запис. Визначається/дорого" at bounding box center [166, 189] width 101 height 11
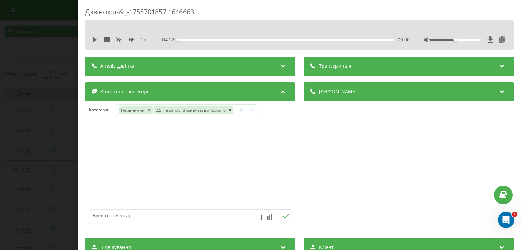
click at [92, 180] on div at bounding box center [189, 165] width 209 height 81
click at [52, 175] on div "Дзвінок : ua9_-1755701857.1646663 1 x - 04:22 00:00 00:00 Транскрипція Для AI-а…" at bounding box center [260, 125] width 521 height 250
